Goal: Task Accomplishment & Management: Manage account settings

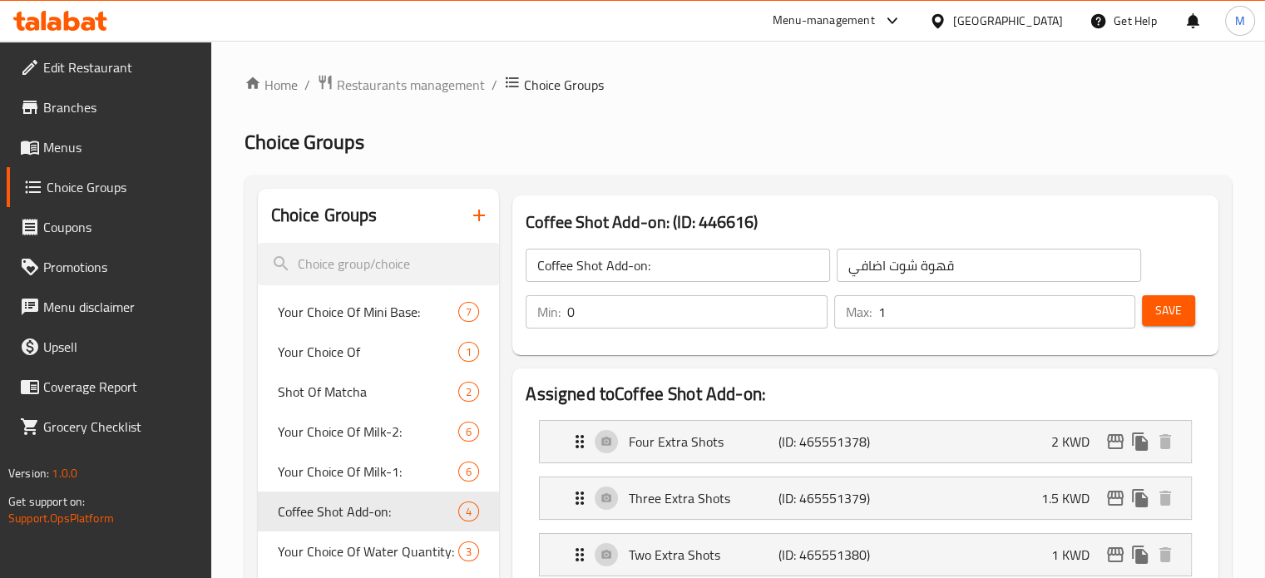
click at [395, 88] on span "Restaurants management" at bounding box center [411, 85] width 148 height 20
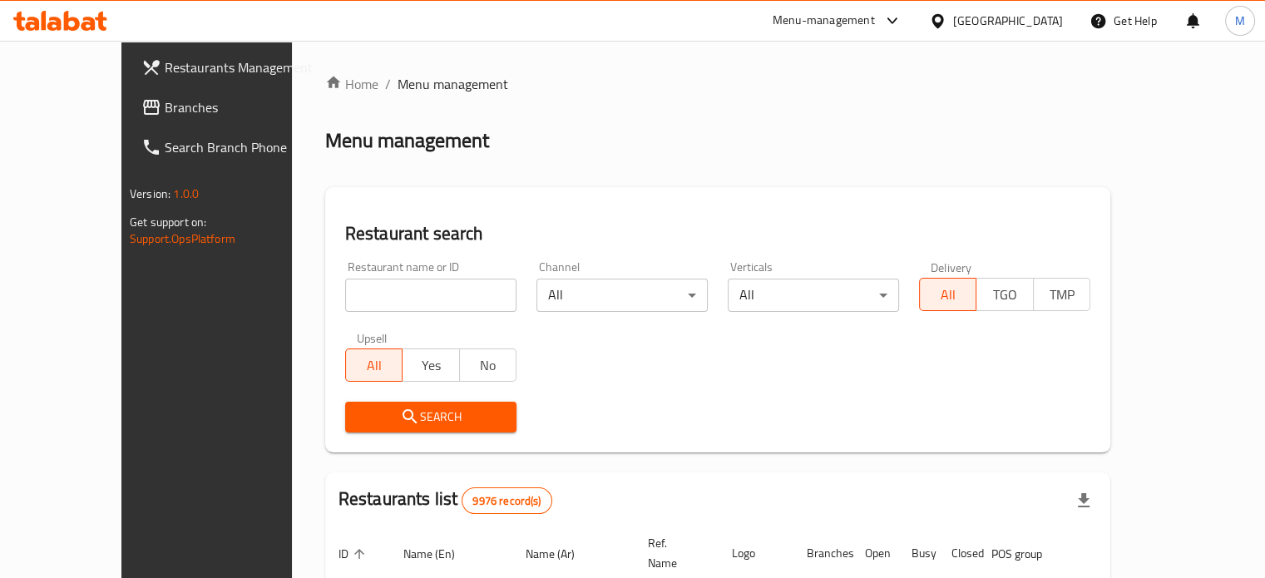
click at [384, 299] on input "search" at bounding box center [430, 295] width 171 height 33
type input "630512"
click button "Search" at bounding box center [430, 417] width 171 height 31
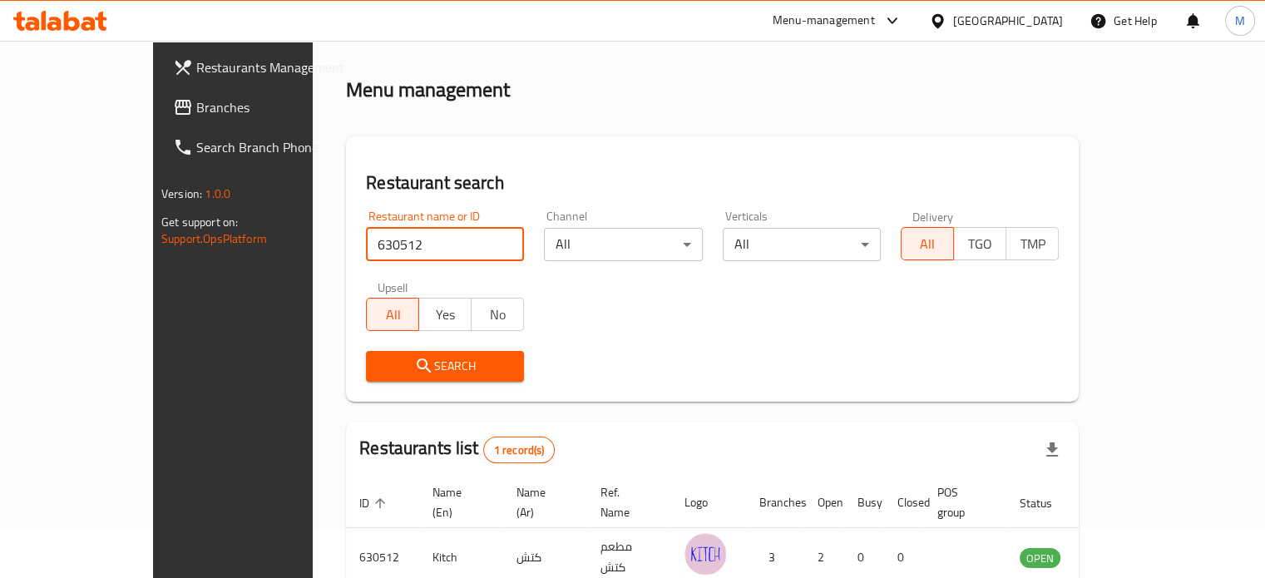
scroll to position [130, 0]
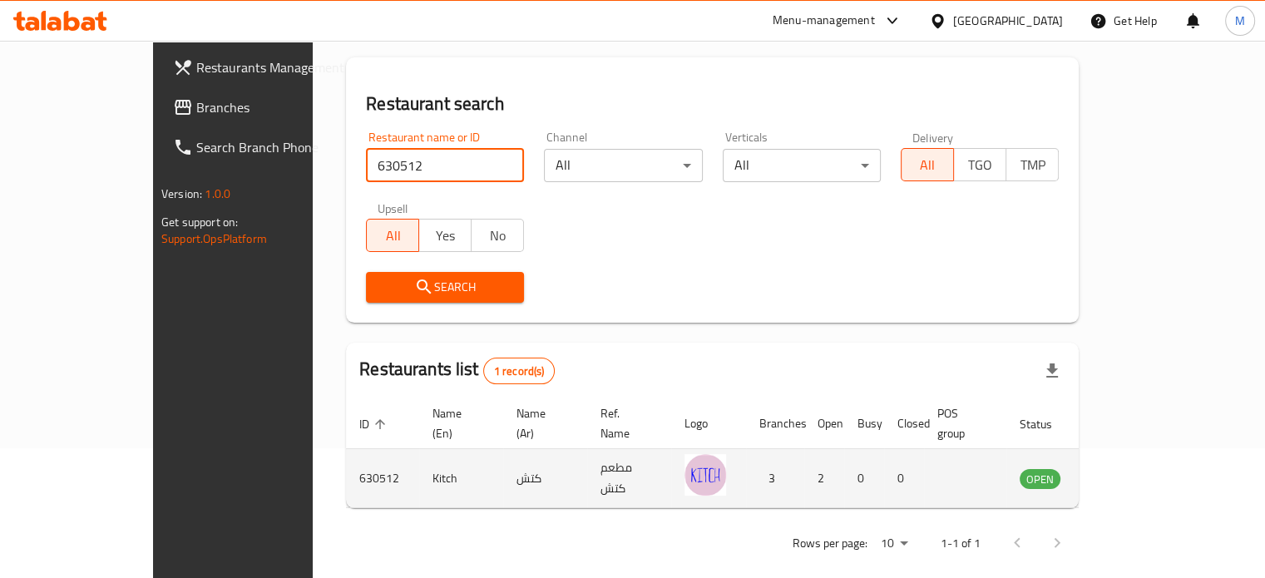
click at [1127, 468] on icon "enhanced table" at bounding box center [1117, 478] width 20 height 20
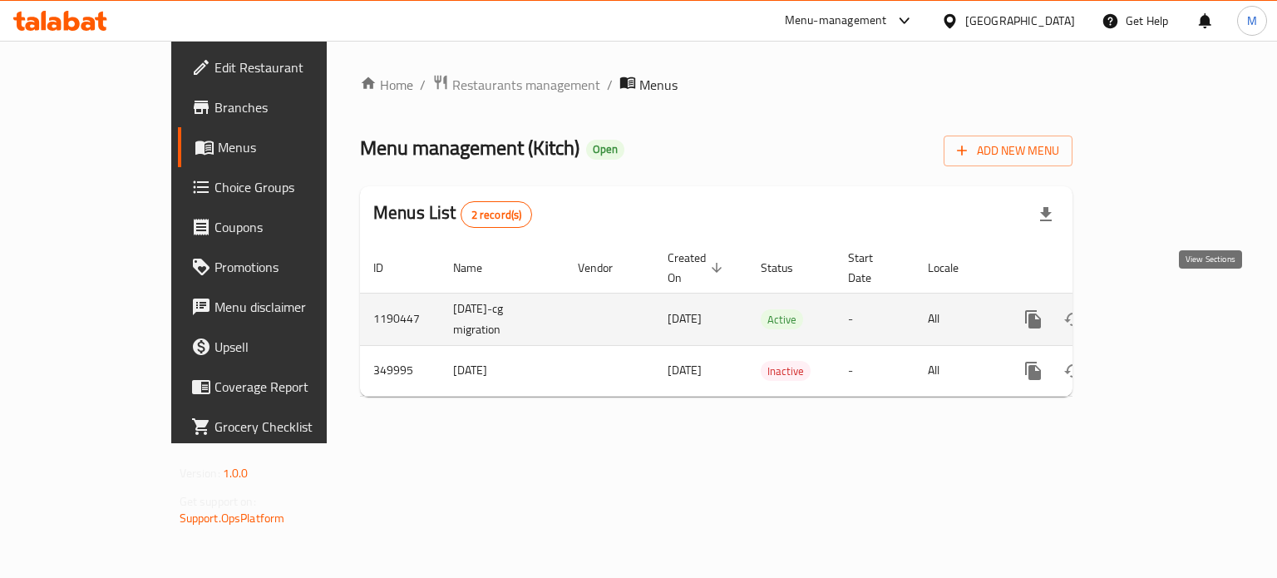
click at [1173, 313] on link "enhanced table" at bounding box center [1153, 319] width 40 height 40
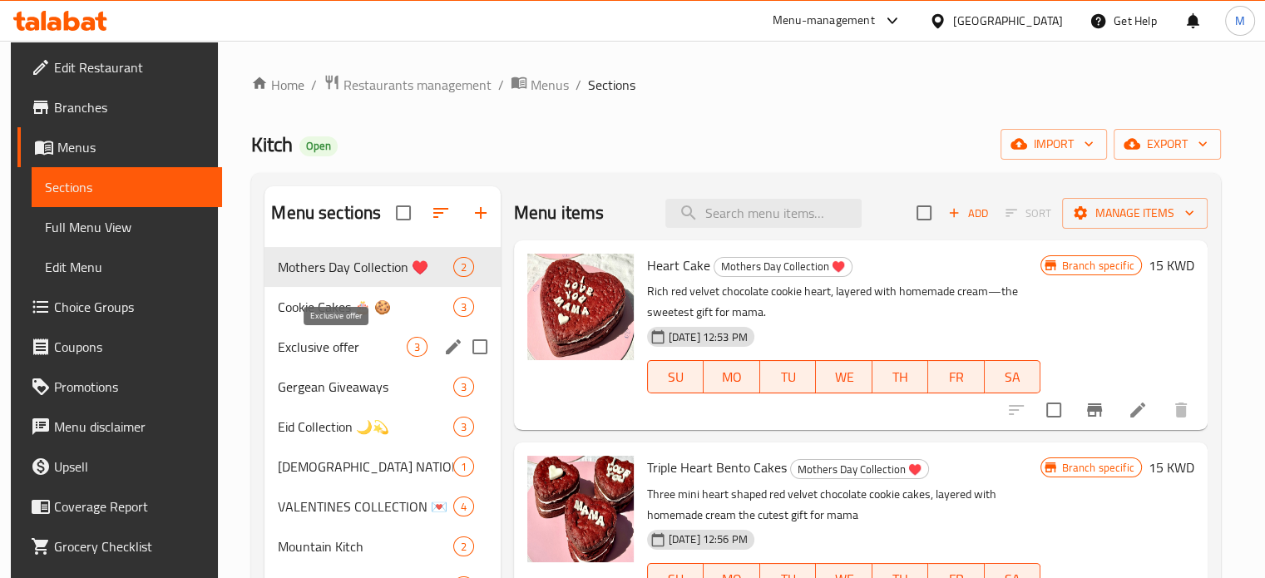
click at [349, 356] on span "Exclusive offer" at bounding box center [342, 347] width 128 height 20
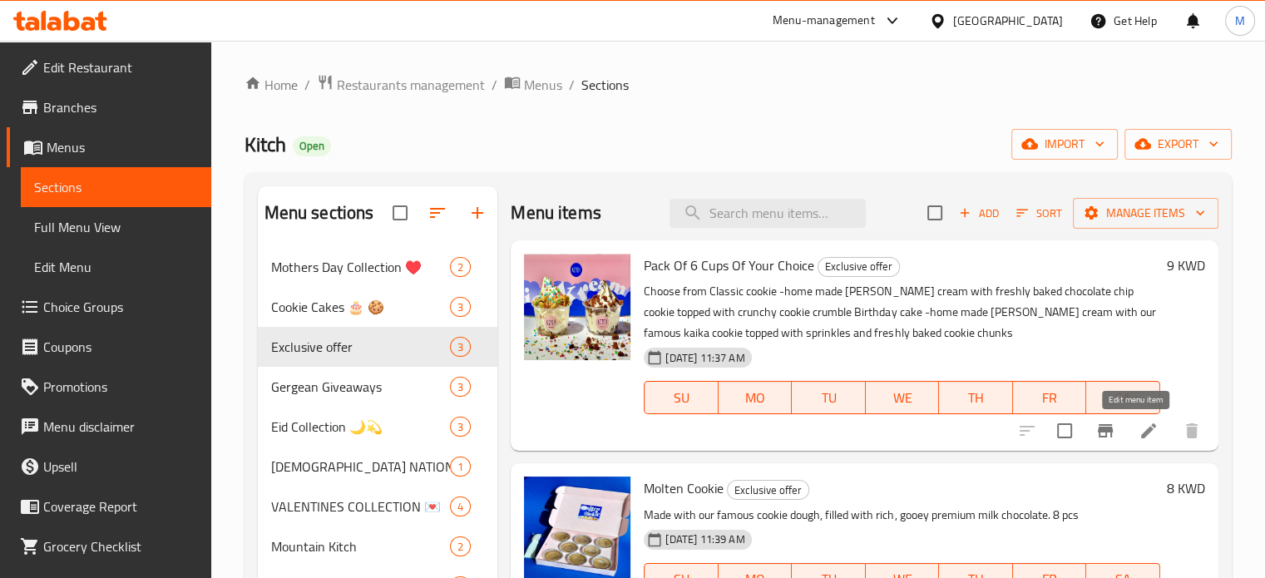
click at [1138, 437] on icon at bounding box center [1148, 431] width 20 height 20
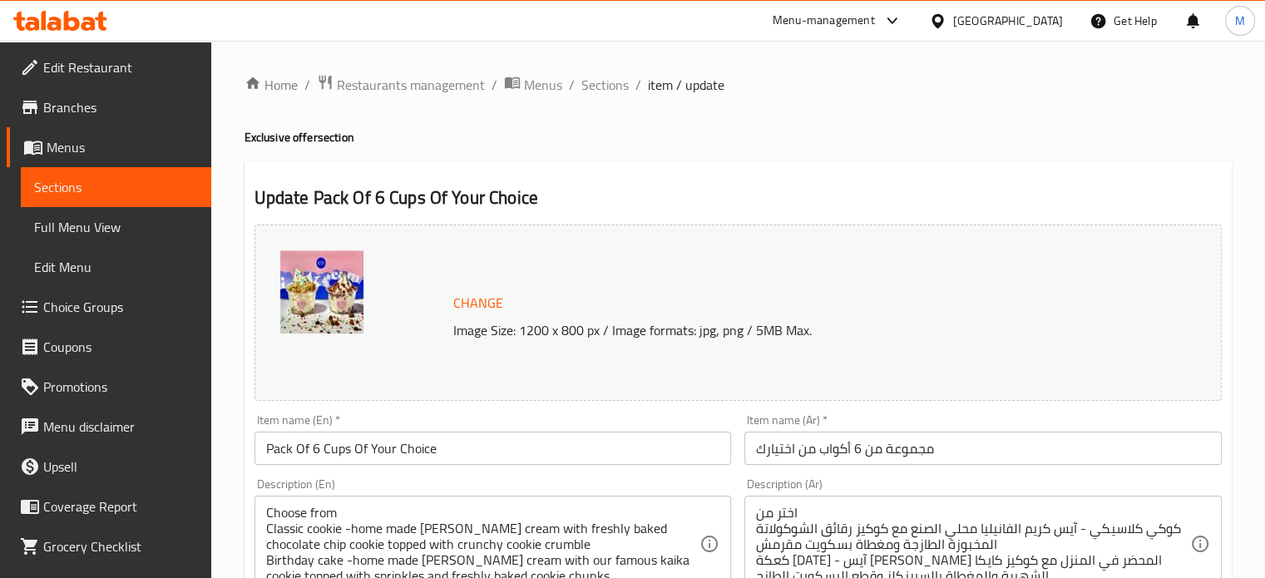
scroll to position [166, 0]
